Goal: Task Accomplishment & Management: Use online tool/utility

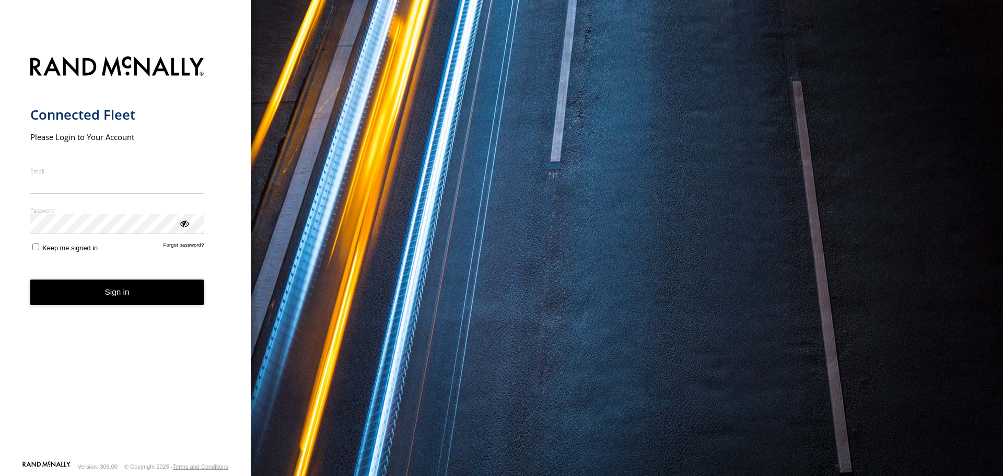
type input "**********"
click at [168, 307] on form "**********" at bounding box center [125, 255] width 191 height 410
click at [163, 298] on button "Sign in" at bounding box center [117, 292] width 174 height 26
